Goal: Use online tool/utility: Utilize a website feature to perform a specific function

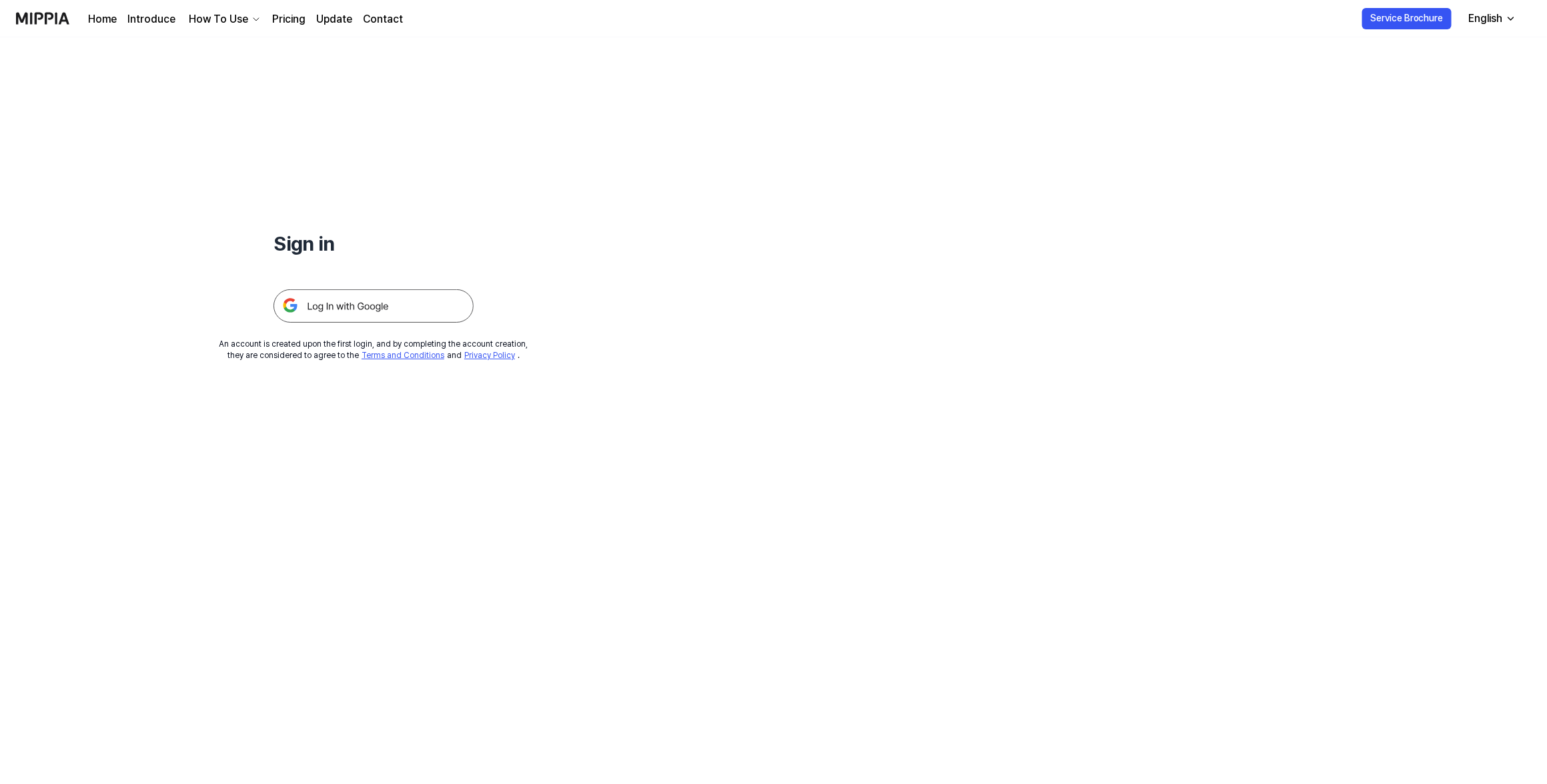
click at [353, 295] on img at bounding box center [373, 306] width 200 height 34
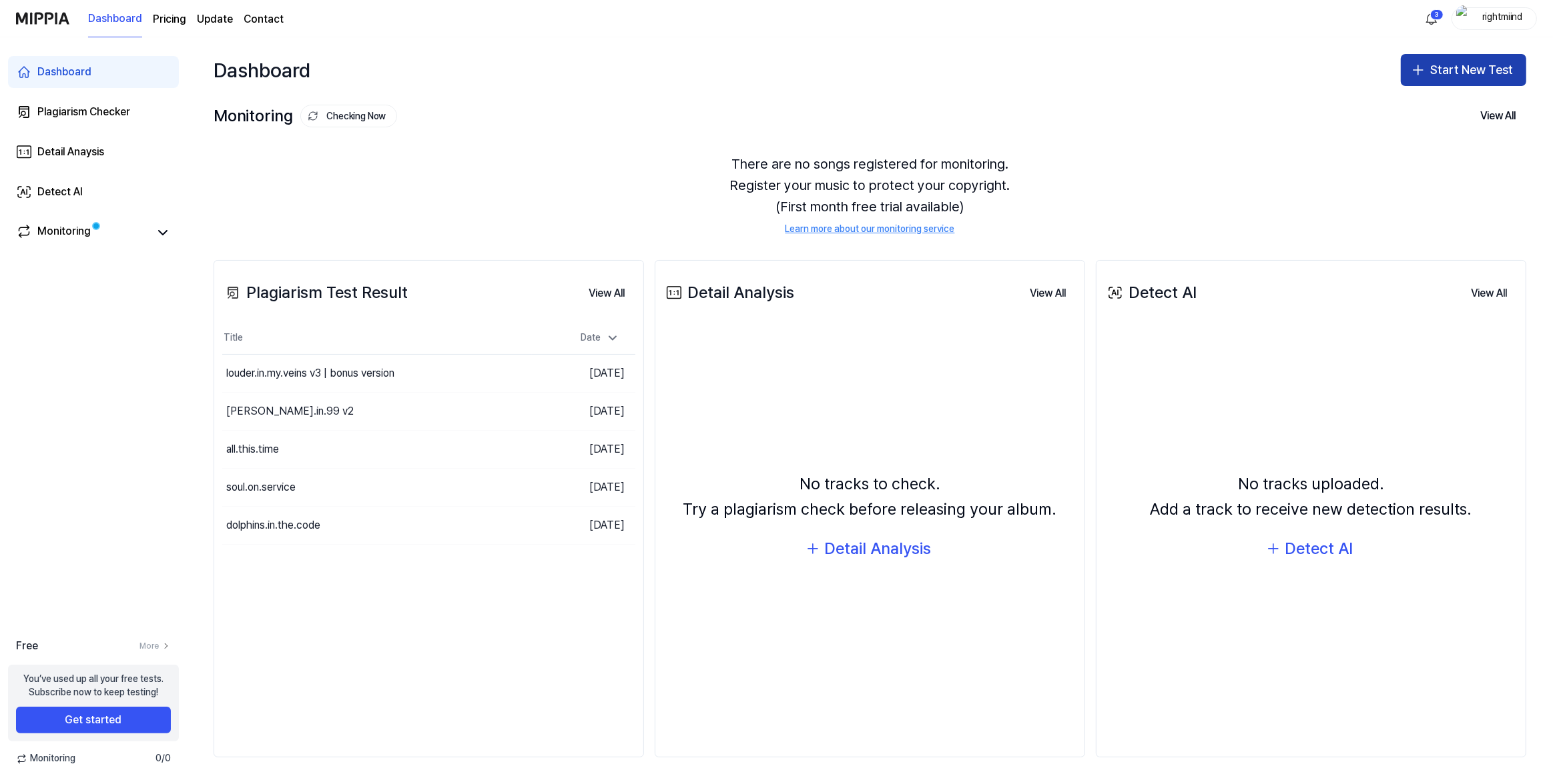
click at [1426, 82] on button "Start New Test" at bounding box center [1463, 70] width 125 height 32
click at [1421, 107] on div "Plagiarism test" at bounding box center [1431, 107] width 61 height 13
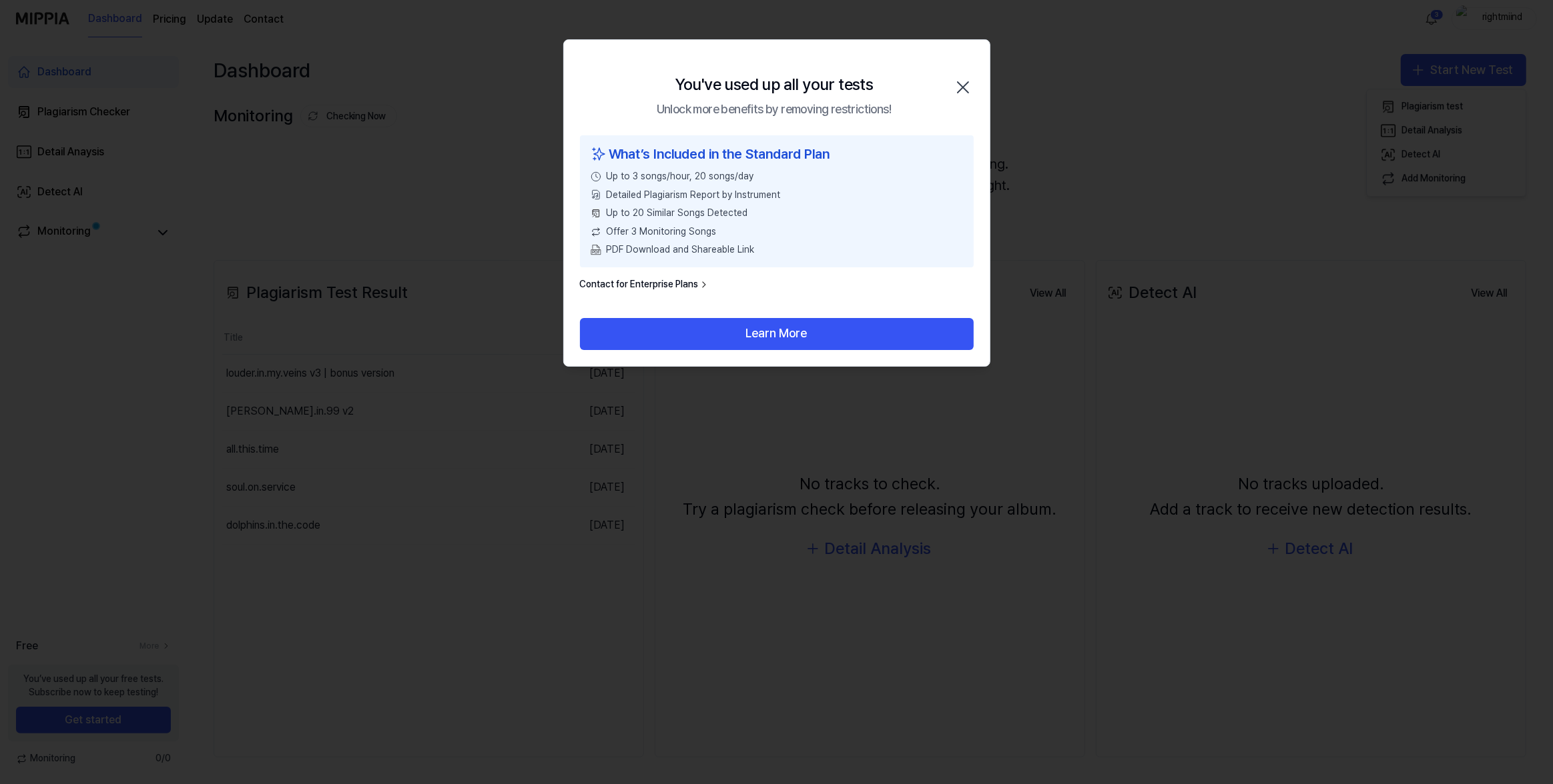
click at [968, 92] on icon "button" at bounding box center [962, 87] width 21 height 21
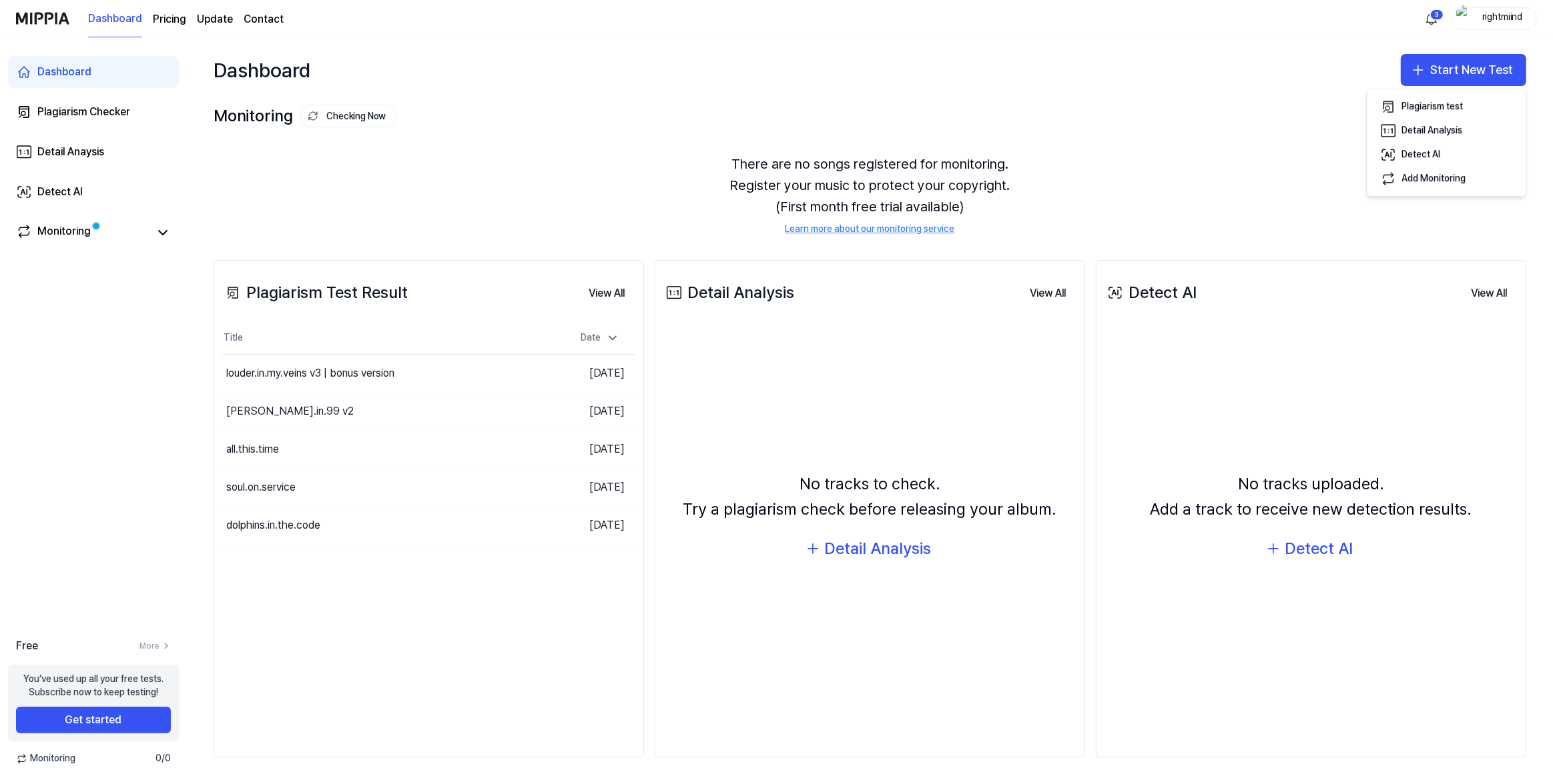
click at [1495, 18] on div "rightmiind" at bounding box center [1502, 18] width 52 height 14
click at [1454, 112] on button "Log out" at bounding box center [1451, 118] width 154 height 13
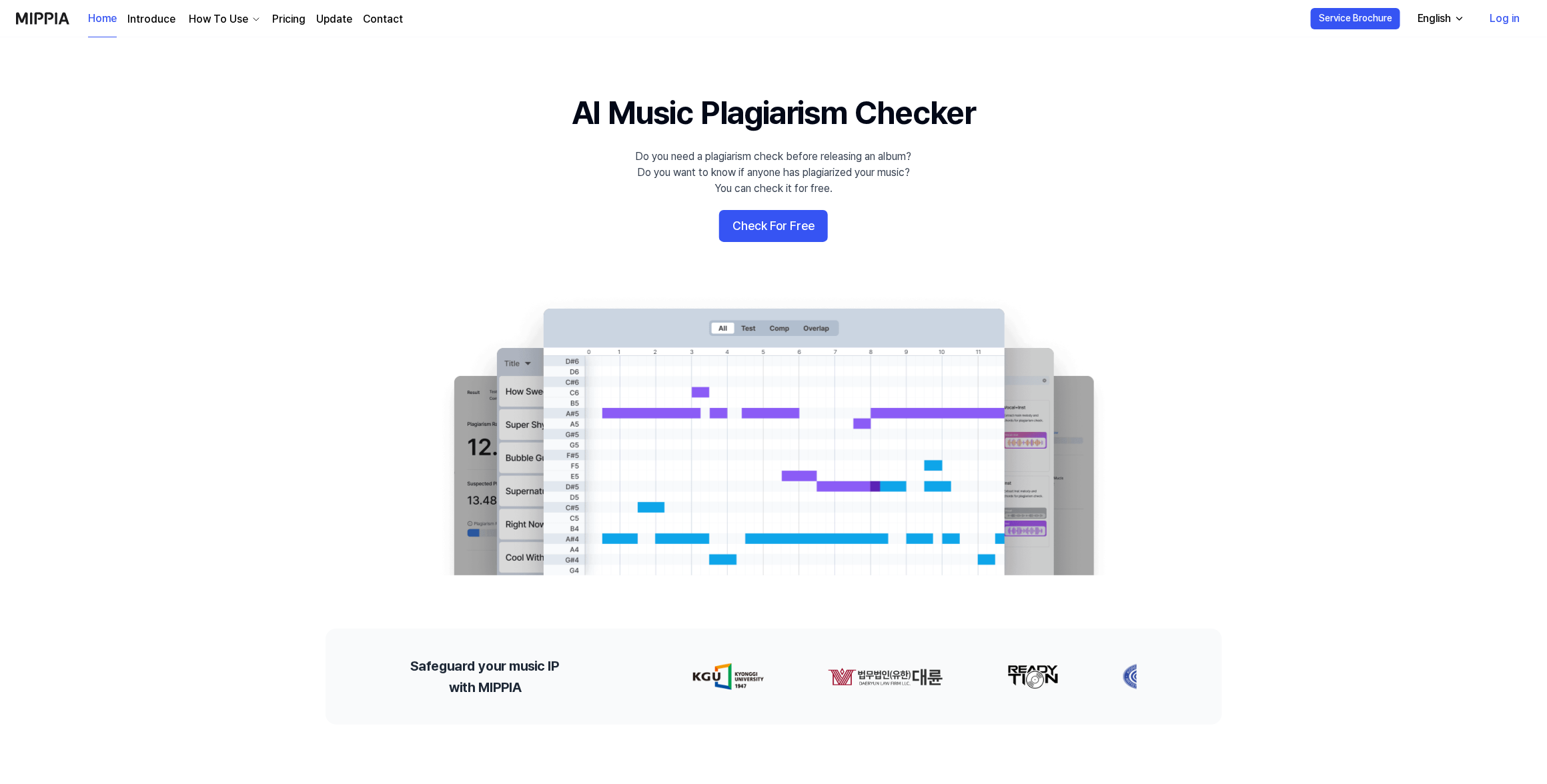
click at [1507, 24] on link "Log in" at bounding box center [1505, 18] width 51 height 37
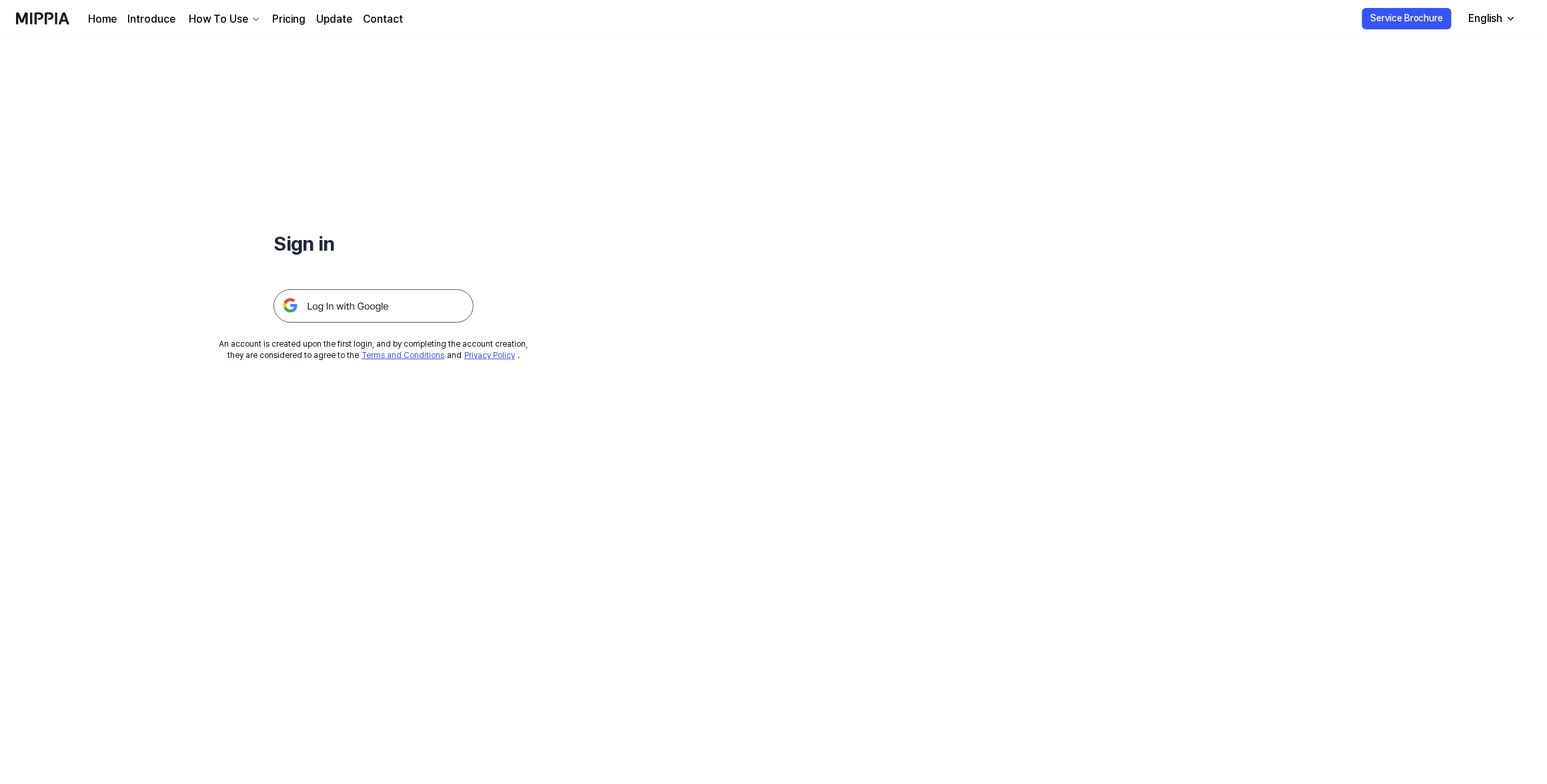
click at [421, 311] on img at bounding box center [373, 306] width 200 height 34
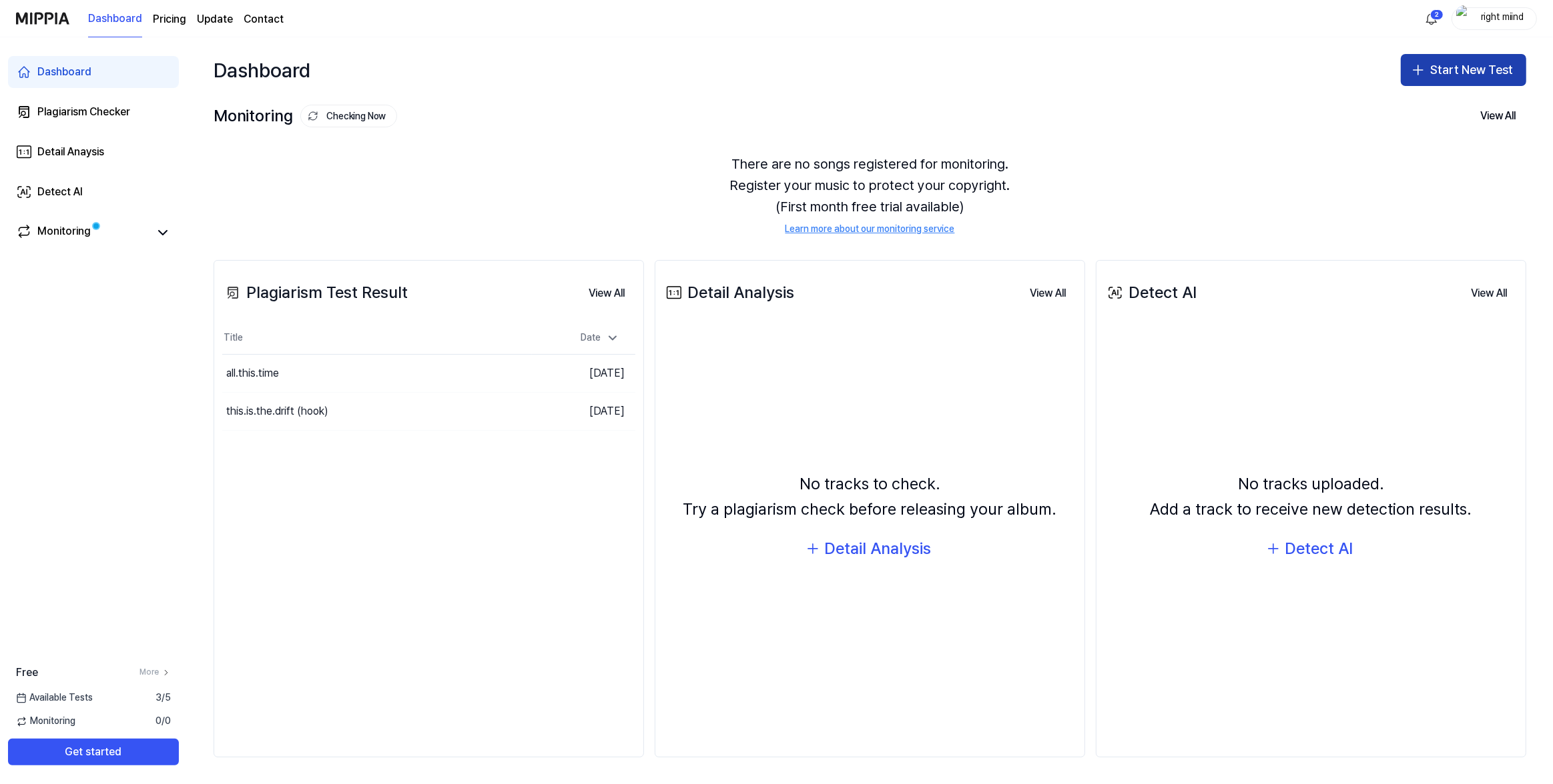
click at [1441, 70] on button "Start New Test" at bounding box center [1463, 70] width 125 height 32
click at [1456, 113] on button "Plagiarism test" at bounding box center [1446, 107] width 148 height 24
